Goal: Task Accomplishment & Management: Use online tool/utility

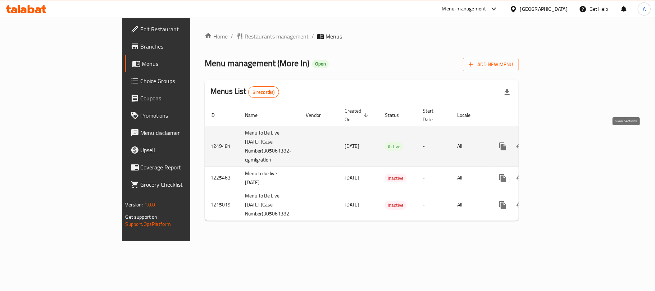
click at [559, 142] on icon "enhanced table" at bounding box center [554, 146] width 9 height 9
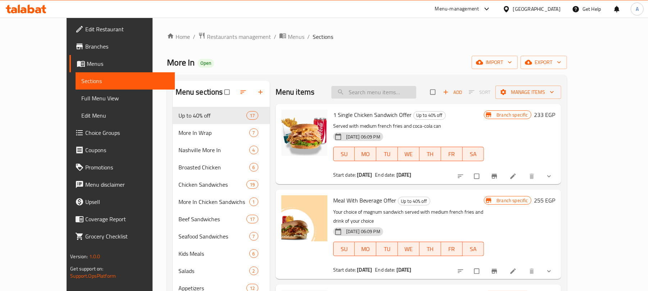
click at [401, 94] on input "search" at bounding box center [373, 92] width 85 height 13
paste input "Quattro More In Seafood Offer"
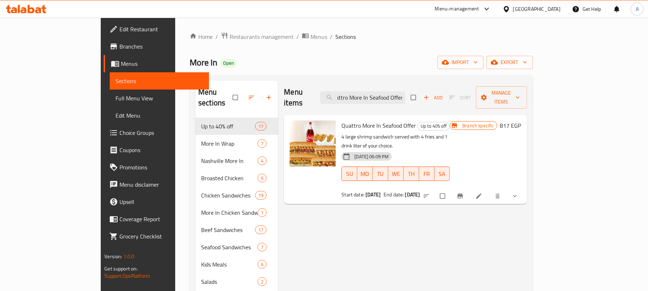
click at [524, 188] on button "show more" at bounding box center [515, 196] width 17 height 16
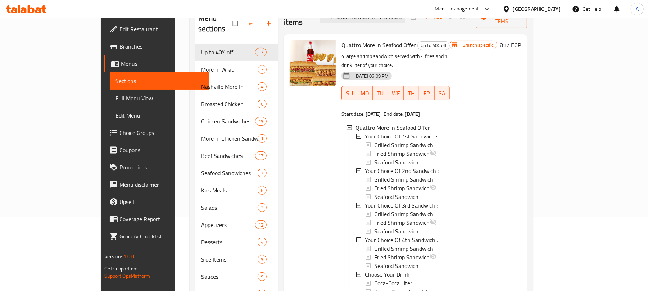
scroll to position [115, 0]
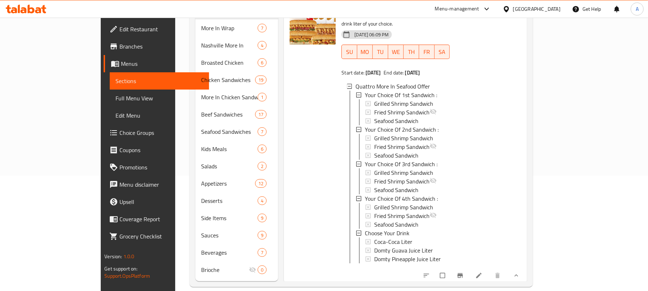
click at [469, 268] on button "Branch-specific-item" at bounding box center [460, 276] width 17 height 16
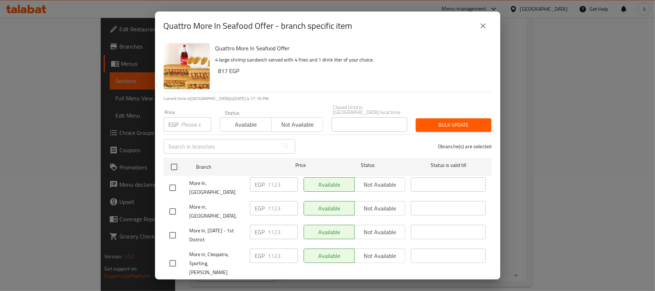
click at [485, 29] on icon "close" at bounding box center [483, 26] width 9 height 9
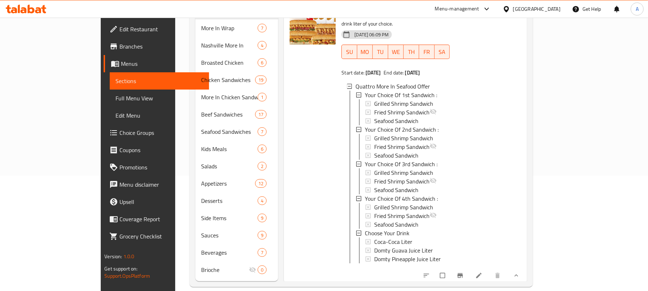
click at [521, 78] on div "Branch specific 817 EGP" at bounding box center [485, 138] width 71 height 279
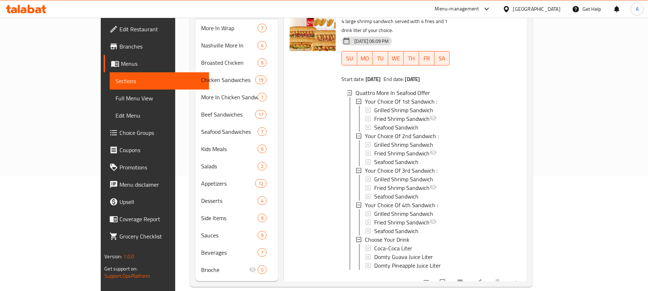
scroll to position [19, 0]
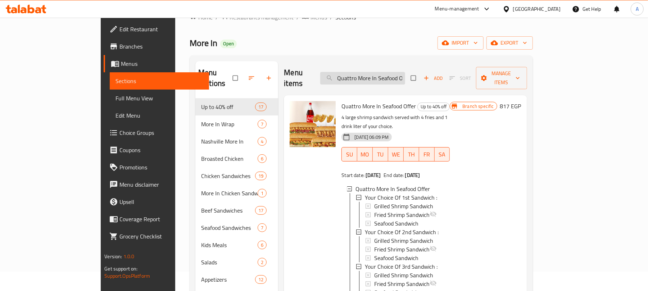
click at [404, 76] on input "Quattro More In Seafood Offer" at bounding box center [362, 78] width 85 height 13
paste input "1 Single Chicken Sandwich"
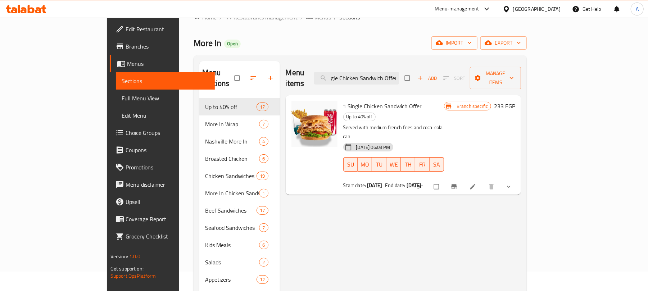
click at [518, 179] on button "show more" at bounding box center [509, 187] width 17 height 16
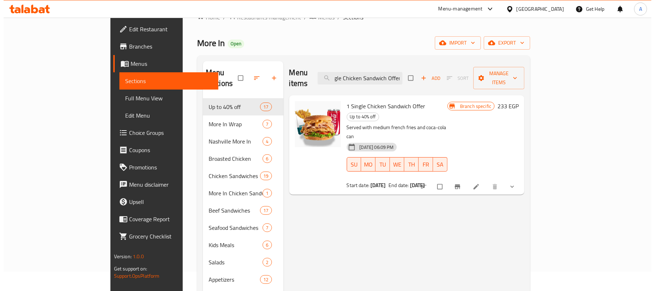
scroll to position [0, 0]
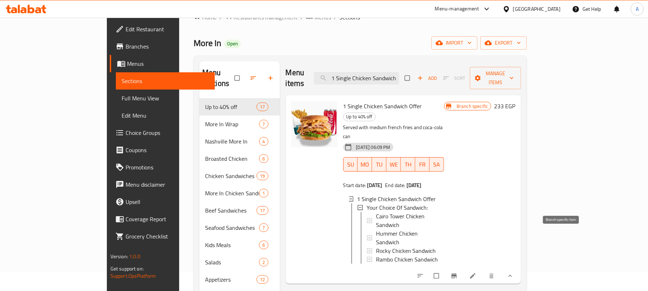
click at [463, 268] on button "Branch-specific-item" at bounding box center [454, 276] width 17 height 16
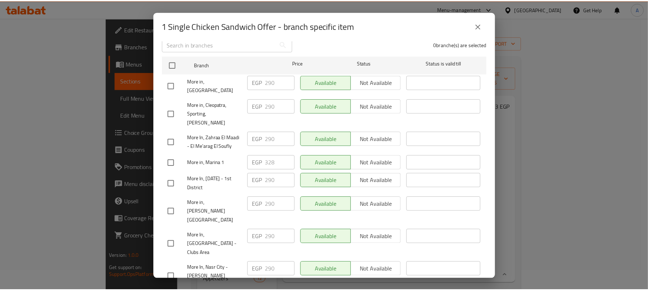
scroll to position [86, 0]
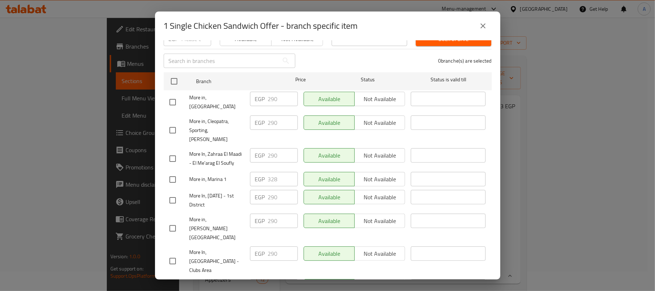
click at [478, 22] on button "close" at bounding box center [482, 25] width 17 height 17
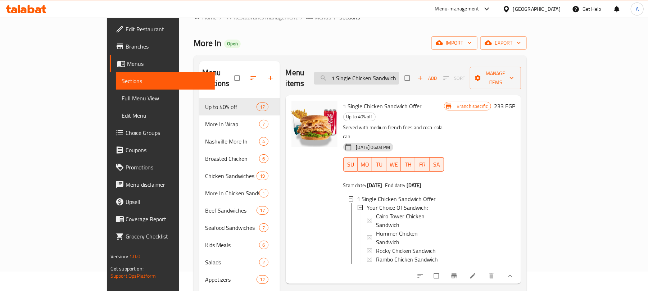
click at [399, 73] on input "1 Single Chicken Sandwich Offer" at bounding box center [356, 78] width 85 height 13
paste input "Meal With Beverage"
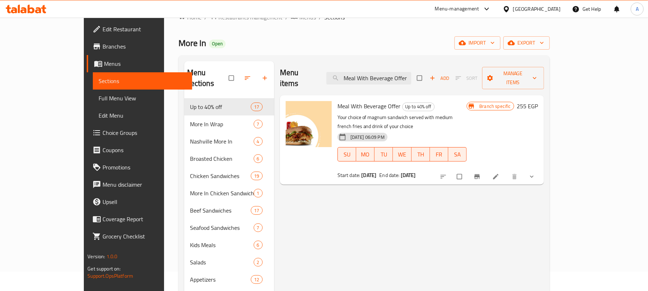
type input "Meal With Beverage Offer"
click at [541, 169] on button "show more" at bounding box center [532, 177] width 17 height 16
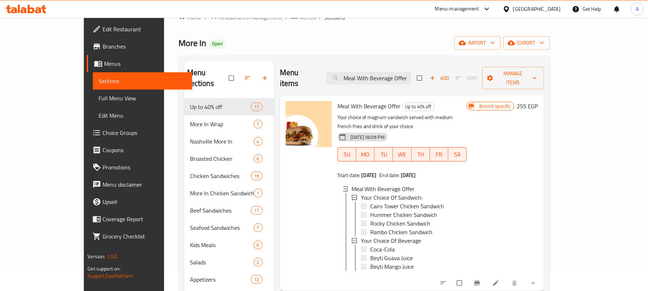
scroll to position [1, 0]
click at [380, 201] on span "Cairo Tower Chicken Sandwich" at bounding box center [407, 205] width 74 height 9
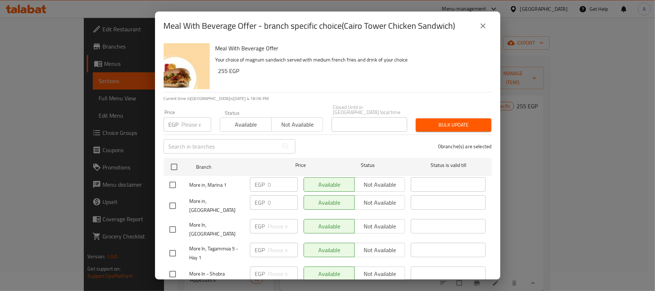
click at [480, 30] on button "close" at bounding box center [482, 25] width 17 height 17
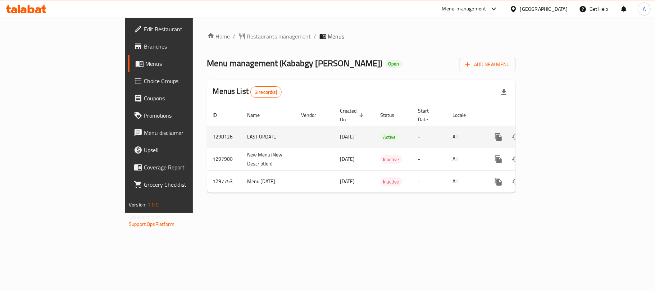
click at [555, 133] on icon "enhanced table" at bounding box center [550, 137] width 9 height 9
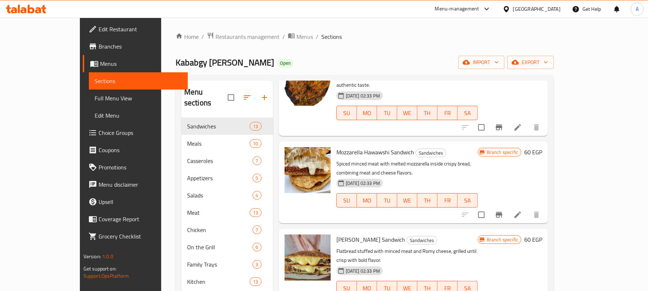
scroll to position [479, 0]
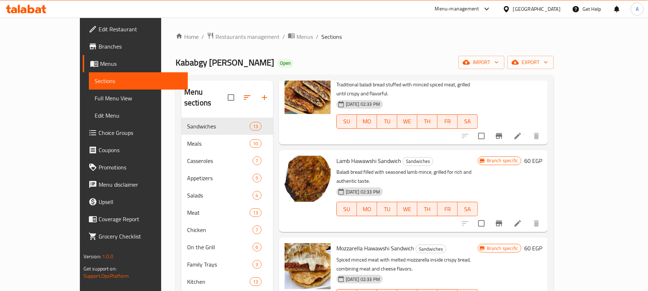
click at [33, 7] on icon at bounding box center [26, 9] width 41 height 9
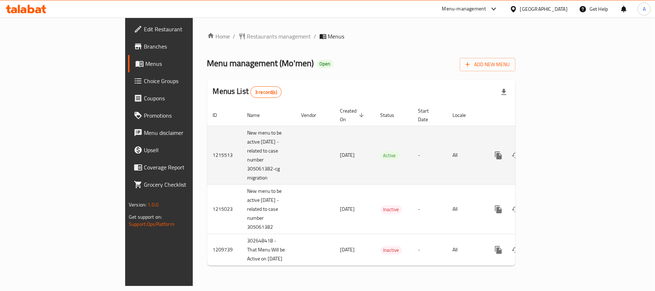
click at [565, 150] on td "enhanced table" at bounding box center [524, 155] width 81 height 59
click at [553, 152] on icon "enhanced table" at bounding box center [550, 155] width 6 height 6
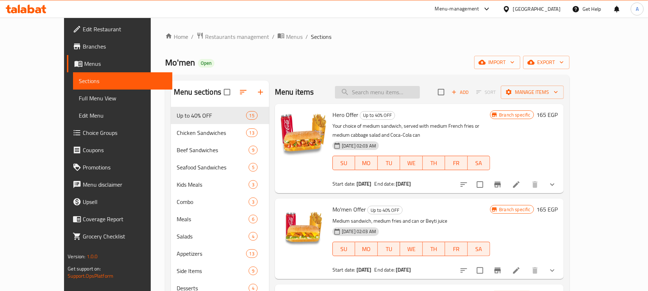
click at [400, 96] on input "search" at bounding box center [377, 92] width 85 height 13
paste input "Hero Offer"
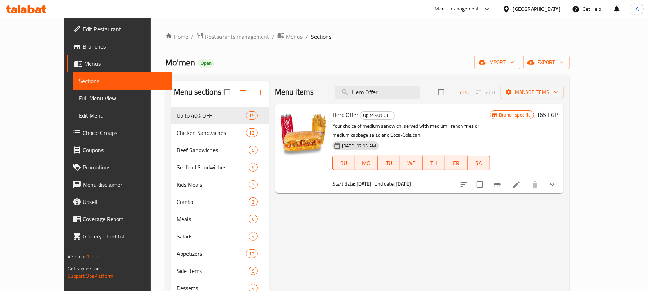
type input "Hero Offer"
click at [547, 15] on div "[GEOGRAPHIC_DATA]" at bounding box center [531, 8] width 69 height 17
click at [513, 7] on div at bounding box center [507, 9] width 10 height 8
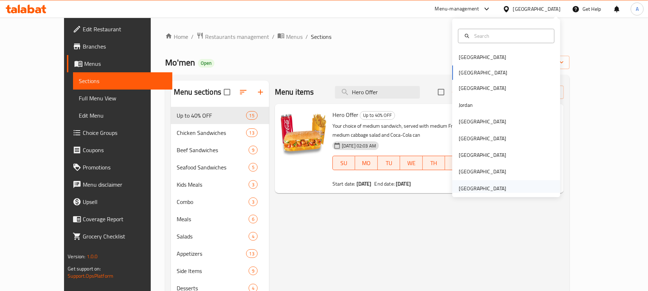
click at [479, 188] on div "United Arab Emirates" at bounding box center [482, 188] width 47 height 8
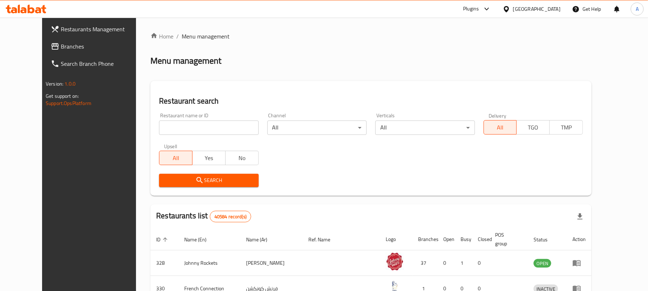
click at [31, 5] on icon at bounding box center [26, 9] width 41 height 9
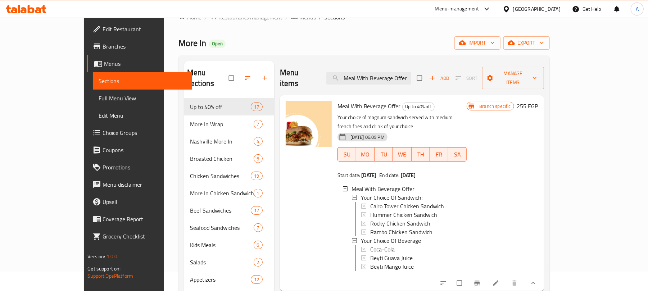
scroll to position [1, 0]
click at [393, 72] on input "Meal With Beverage Offer" at bounding box center [368, 78] width 85 height 13
